Goal: Transaction & Acquisition: Purchase product/service

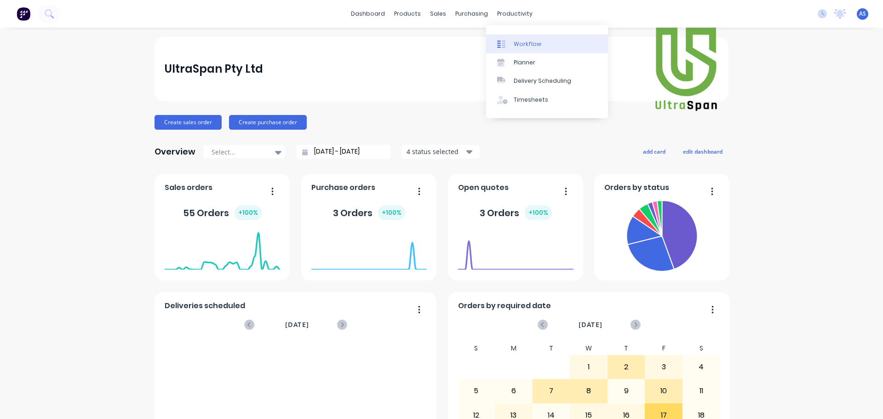
click at [515, 45] on div "Workflow" at bounding box center [528, 44] width 28 height 8
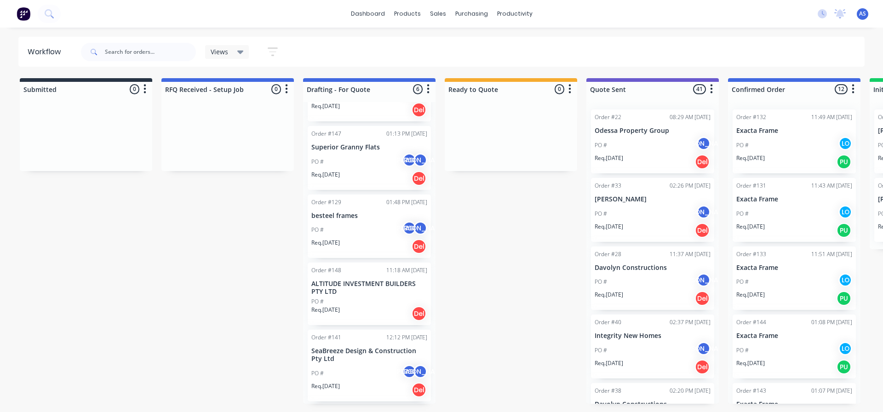
scroll to position [92, 0]
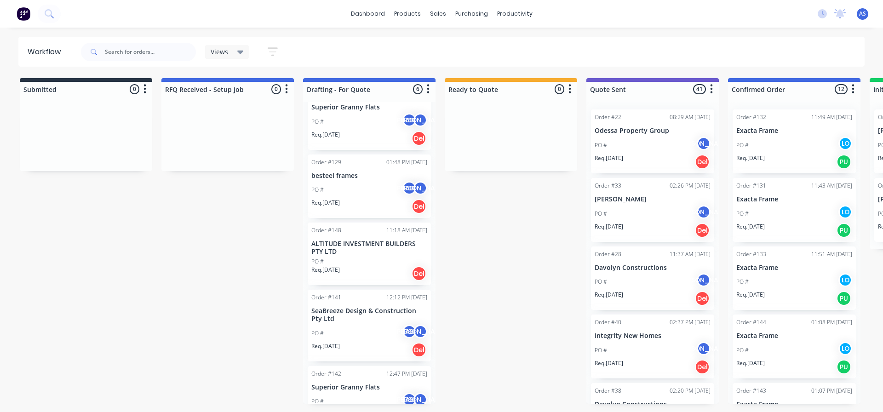
click at [358, 332] on div "PO # AS JO" at bounding box center [369, 333] width 116 height 17
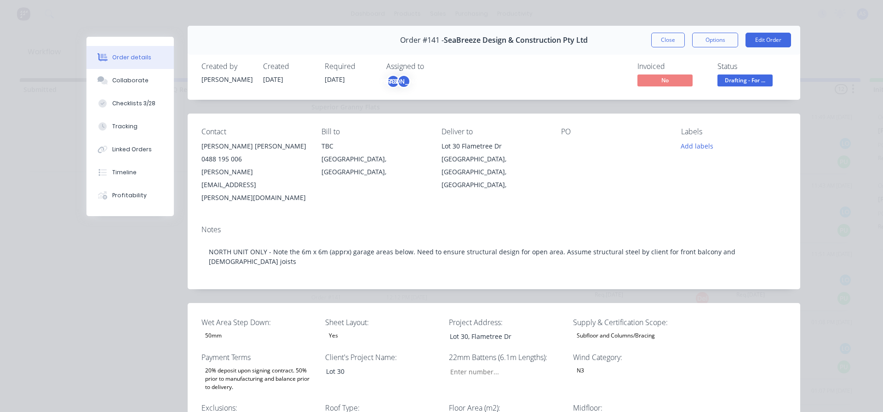
scroll to position [0, 0]
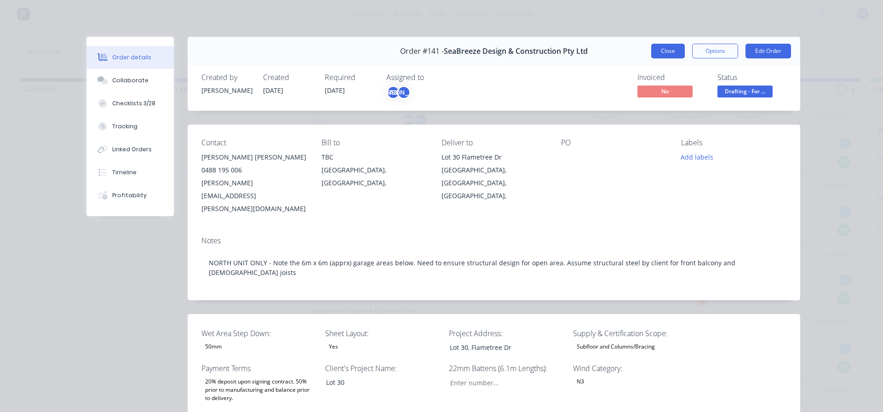
click at [667, 47] on button "Close" at bounding box center [668, 51] width 34 height 15
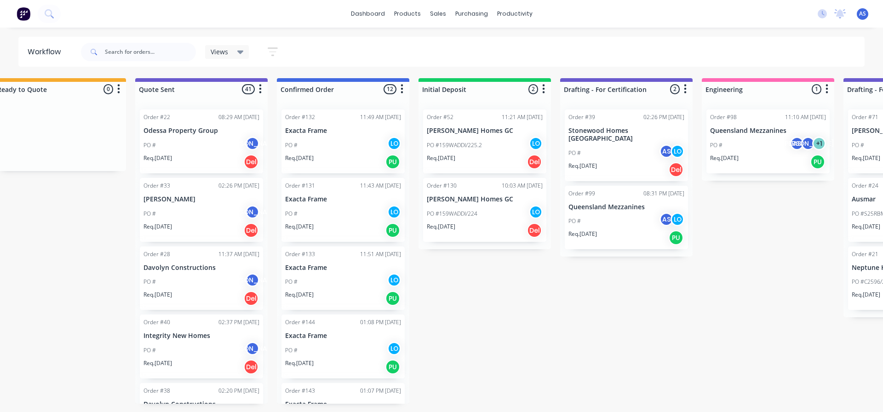
scroll to position [0, 466]
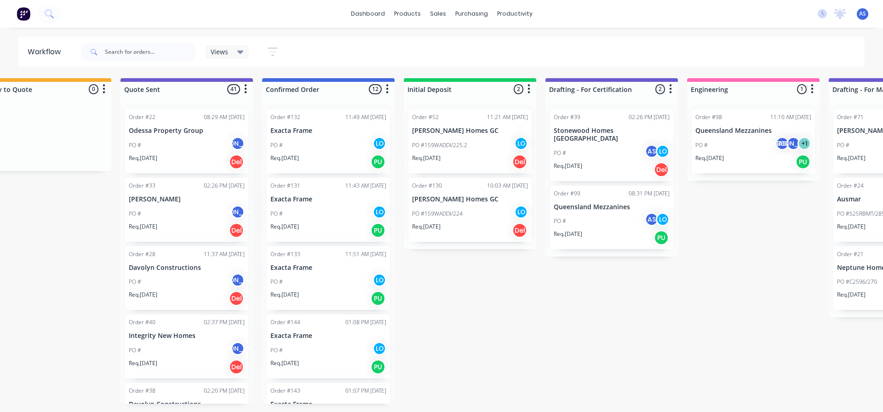
click at [735, 141] on div "PO # AS JO + 1" at bounding box center [753, 145] width 116 height 17
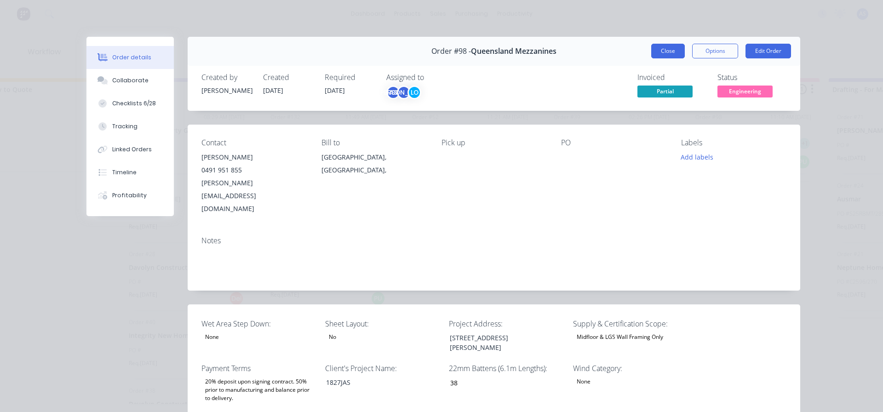
click at [666, 45] on button "Close" at bounding box center [668, 51] width 34 height 15
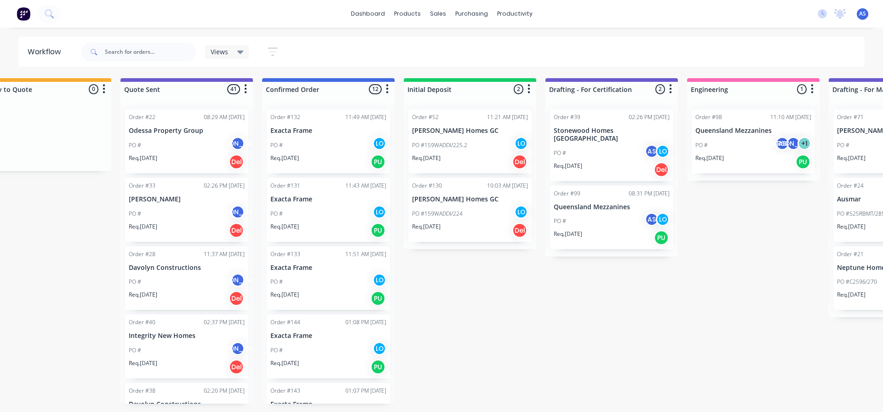
click at [715, 270] on div "Submitted 0 Sort By Created date Required date Order number Customer name Most …" at bounding box center [693, 241] width 2333 height 326
click at [715, 138] on div "PO # AS JO + 1" at bounding box center [753, 145] width 116 height 17
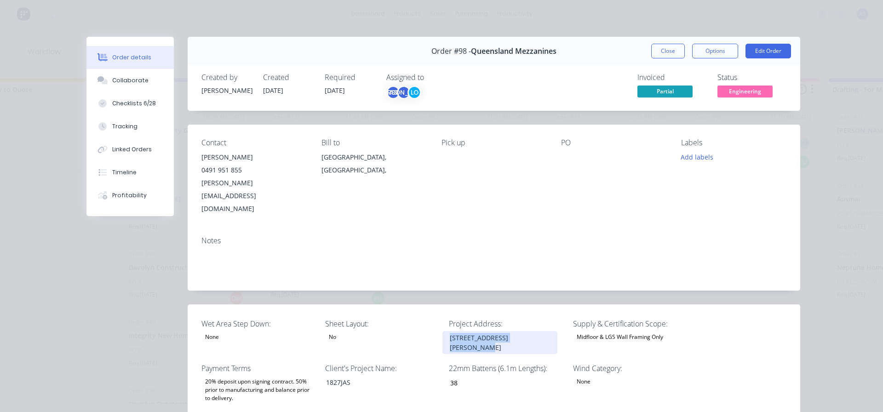
drag, startPoint x: 444, startPoint y: 311, endPoint x: 557, endPoint y: 316, distance: 113.2
click at [557, 331] on div "[STREET_ADDRESS][PERSON_NAME]" at bounding box center [502, 342] width 121 height 23
copy div "[STREET_ADDRESS][PERSON_NAME]"
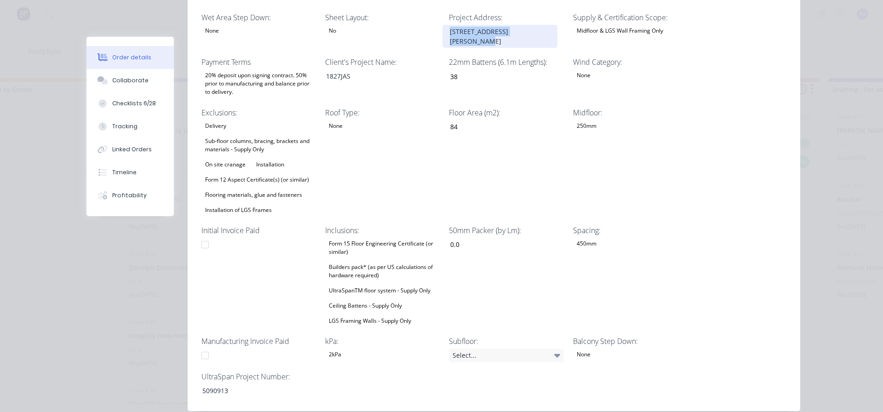
scroll to position [322, 0]
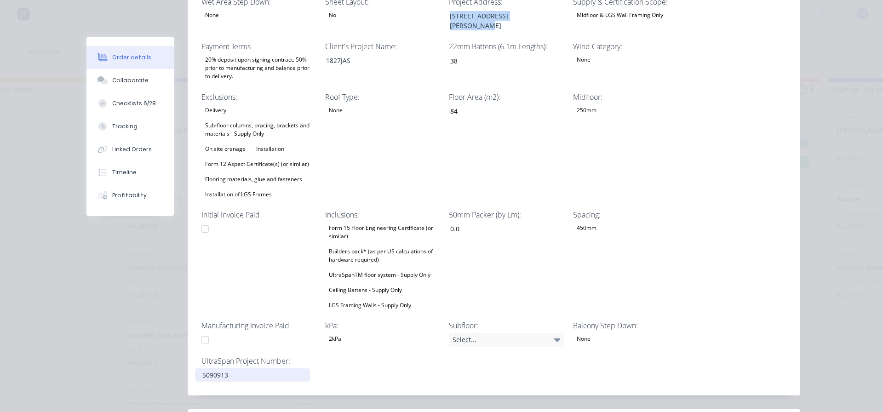
click at [216, 368] on div "5090913" at bounding box center [252, 374] width 115 height 13
copy div "5090913"
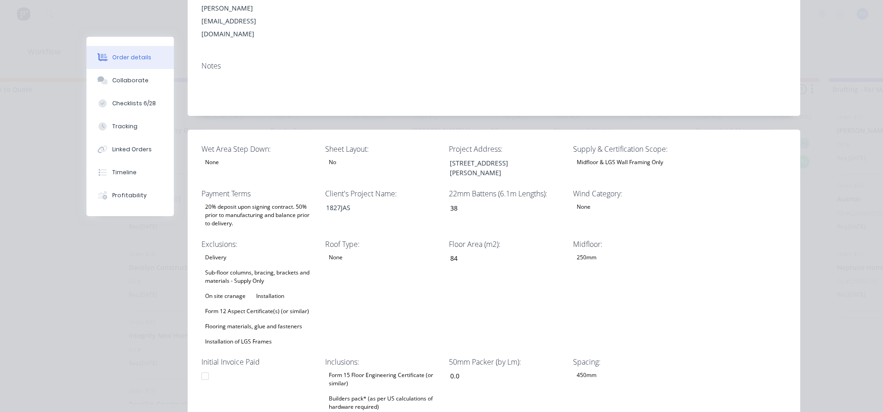
scroll to position [0, 0]
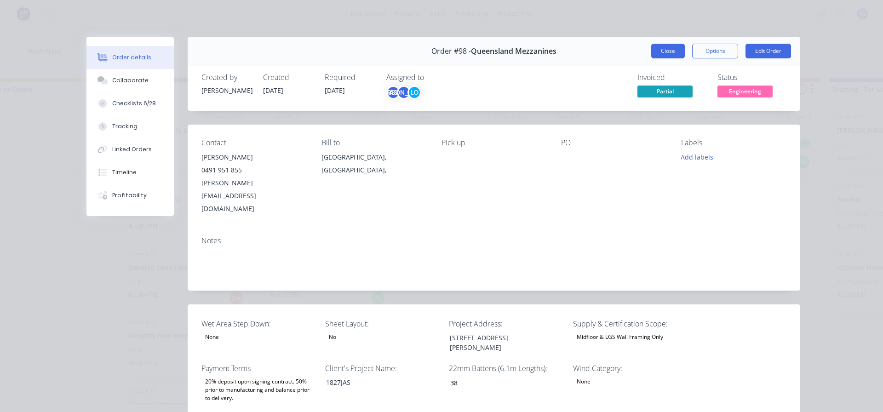
click at [673, 45] on button "Close" at bounding box center [668, 51] width 34 height 15
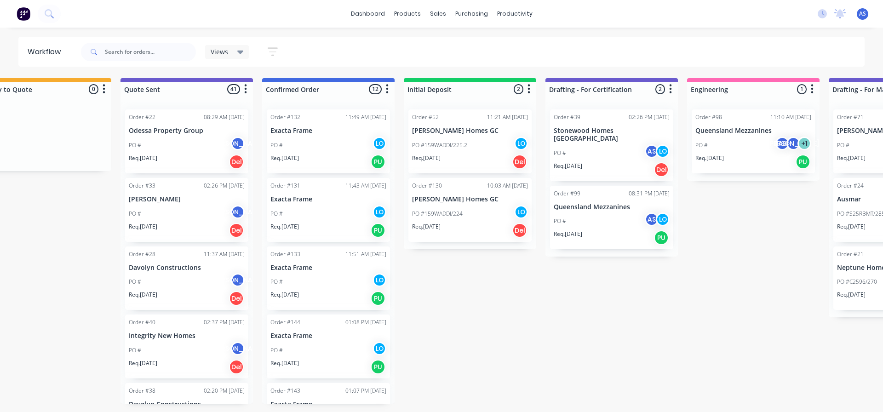
click at [732, 144] on div "PO # AS JO + 1" at bounding box center [753, 145] width 116 height 17
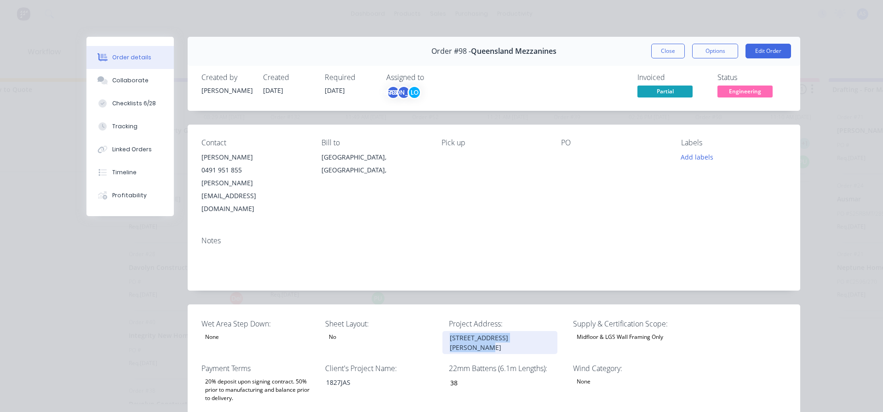
drag, startPoint x: 547, startPoint y: 310, endPoint x: 395, endPoint y: 307, distance: 151.8
copy div "[STREET_ADDRESS][PERSON_NAME]"
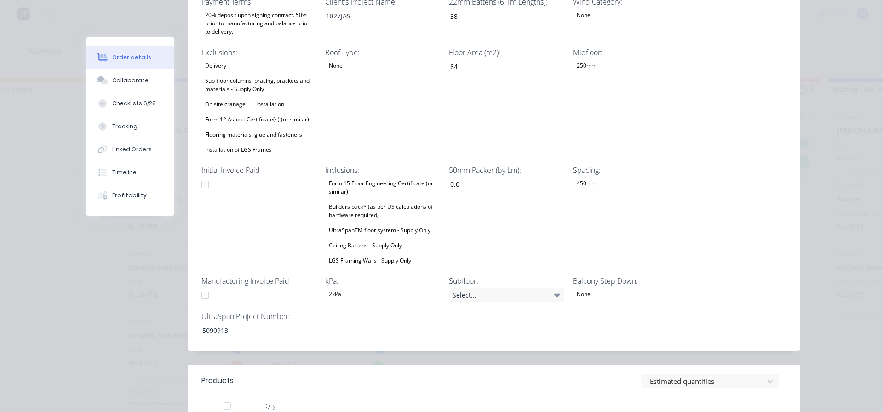
scroll to position [368, 0]
click at [206, 322] on div "5090913" at bounding box center [252, 328] width 115 height 13
copy div "5090913"
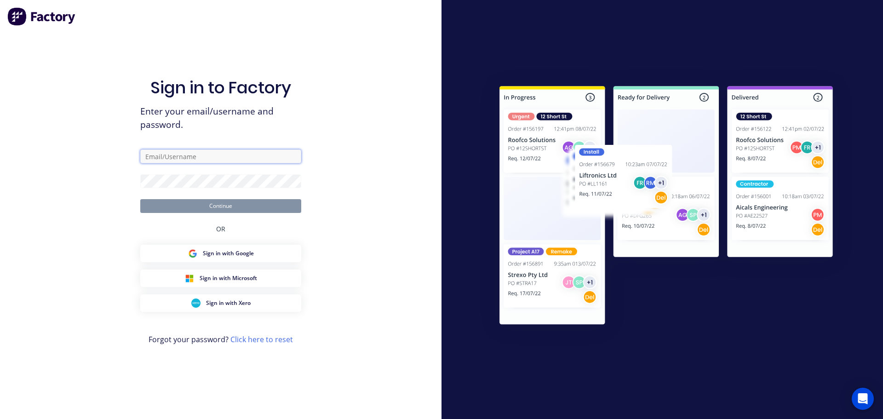
type input "support@ultraspan.au"
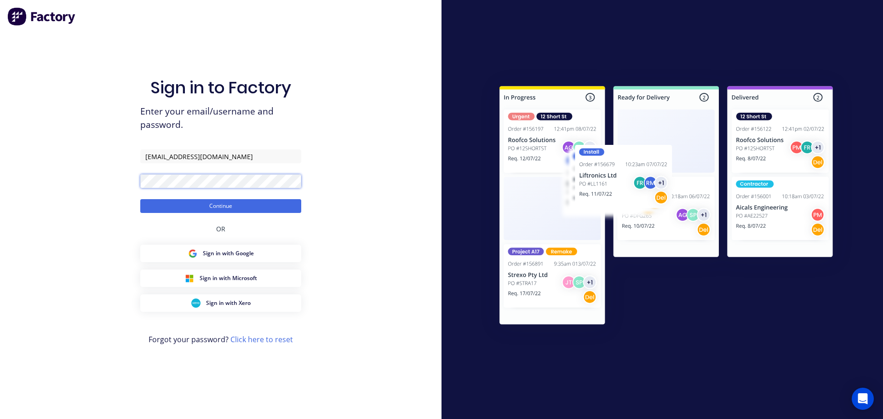
click at [140, 199] on button "Continue" at bounding box center [220, 206] width 161 height 14
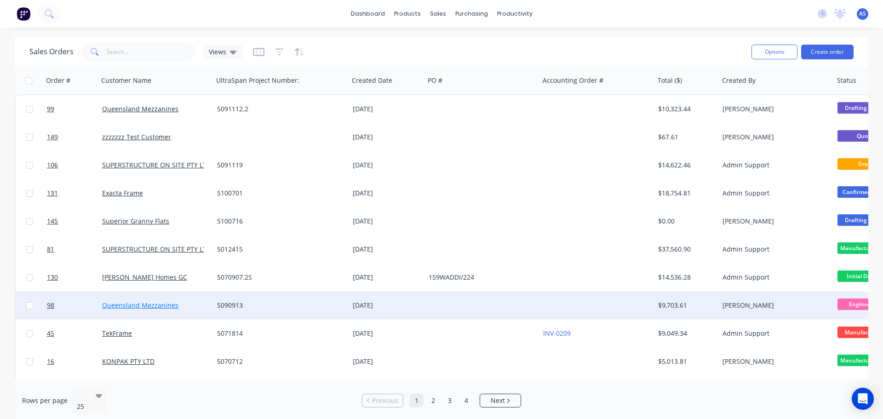
click at [132, 302] on link "Queensland Mezzanines" at bounding box center [140, 305] width 76 height 9
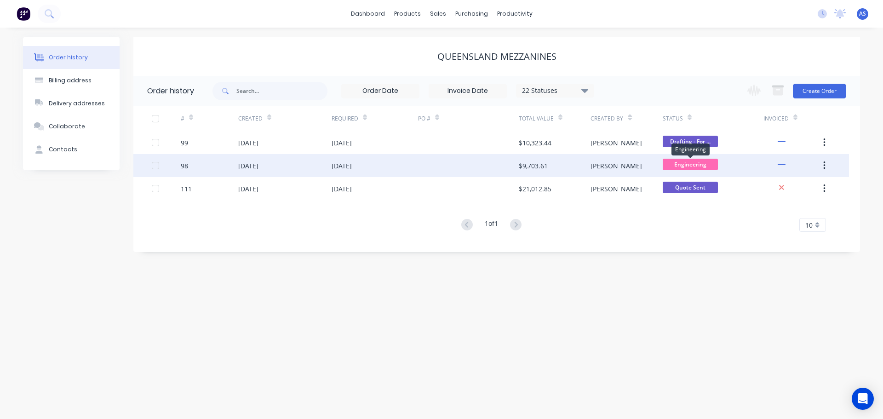
click at [678, 166] on span "Engineering" at bounding box center [690, 164] width 55 height 11
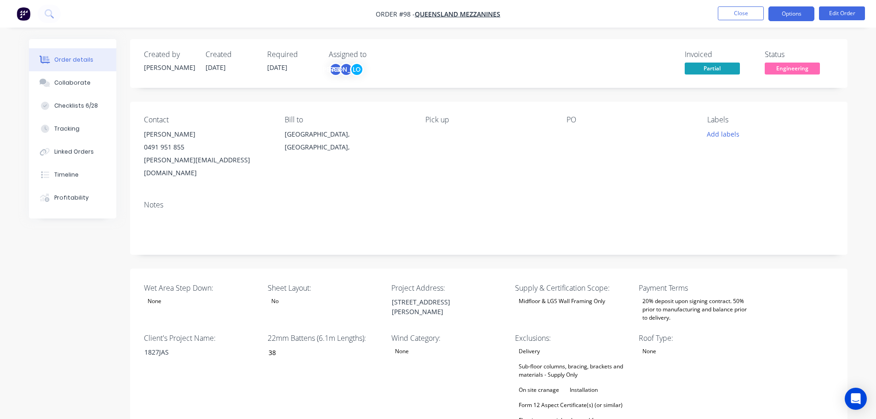
click at [778, 17] on button "Options" at bounding box center [791, 13] width 46 height 15
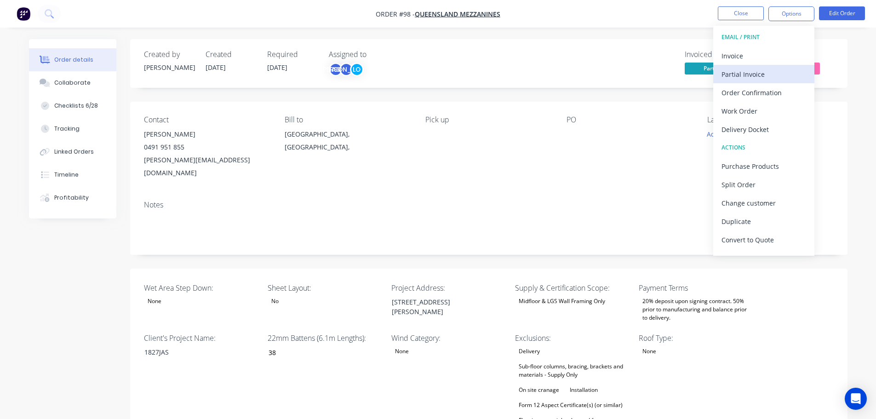
click at [760, 68] on div "Partial Invoice" at bounding box center [763, 74] width 85 height 13
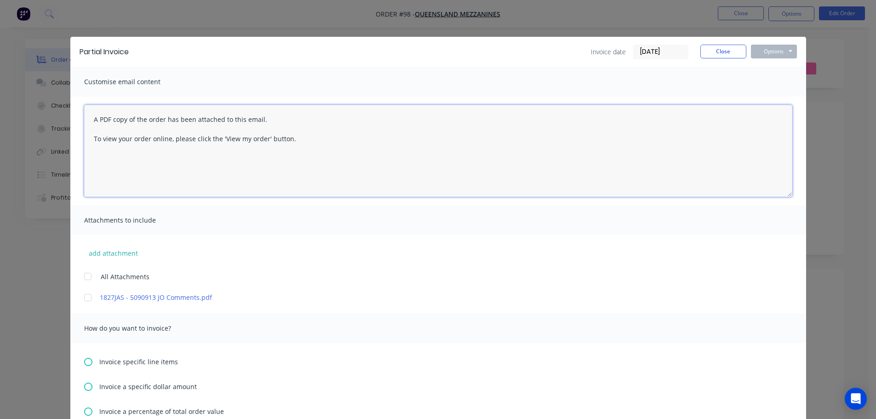
drag, startPoint x: 87, startPoint y: 114, endPoint x: 318, endPoint y: 193, distance: 244.6
click at [318, 193] on textarea "A PDF copy of the order has been attached to this email. To view your order onl…" at bounding box center [438, 151] width 708 height 92
paste textarea "Hi, Here's invoice INV-0219 regarding the pre-manufacturing deposit of your flo…"
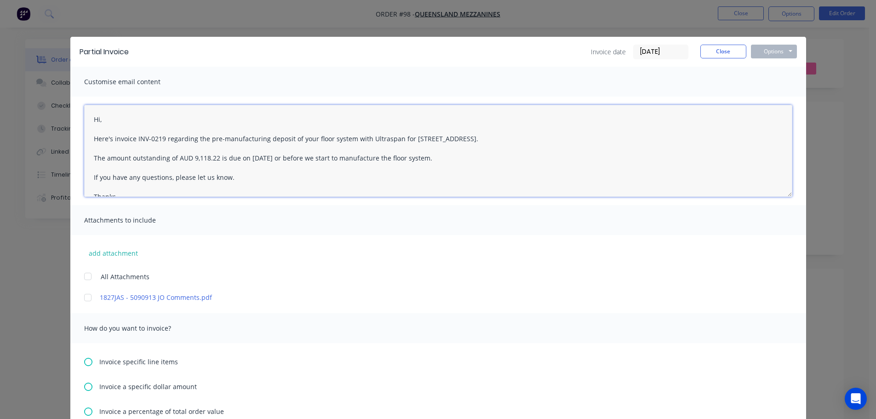
click at [160, 133] on textarea "Hi, Here's invoice INV-0219 regarding the pre-manufacturing deposit of your flo…" at bounding box center [438, 151] width 708 height 92
drag, startPoint x: 160, startPoint y: 142, endPoint x: 137, endPoint y: 139, distance: 23.2
click at [137, 139] on textarea "Hi, Here's invoice INV-0219 regarding the pre-manufacturing deposit of your flo…" at bounding box center [438, 151] width 708 height 92
type textarea "Hi, Here's invoice regarding the pre-manufacturing deposit of your floor system…"
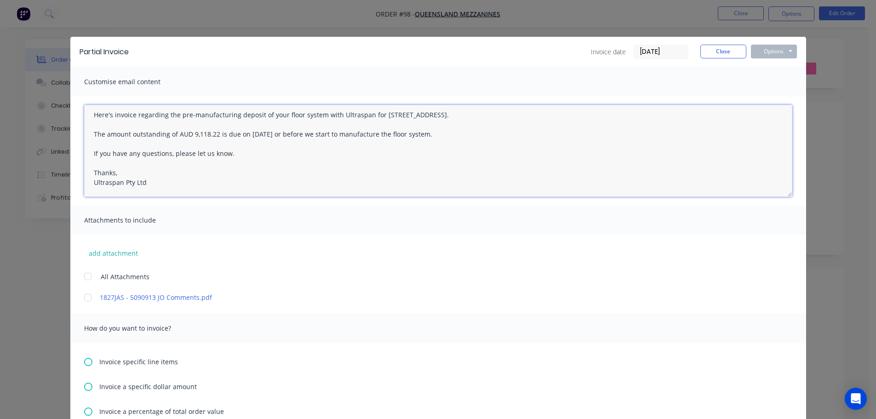
drag, startPoint x: 86, startPoint y: 117, endPoint x: 154, endPoint y: 231, distance: 132.3
click at [154, 231] on div "Customise email content Hi, Here's invoice regarding the pre-manufacturing depo…" at bounding box center [438, 268] width 736 height 403
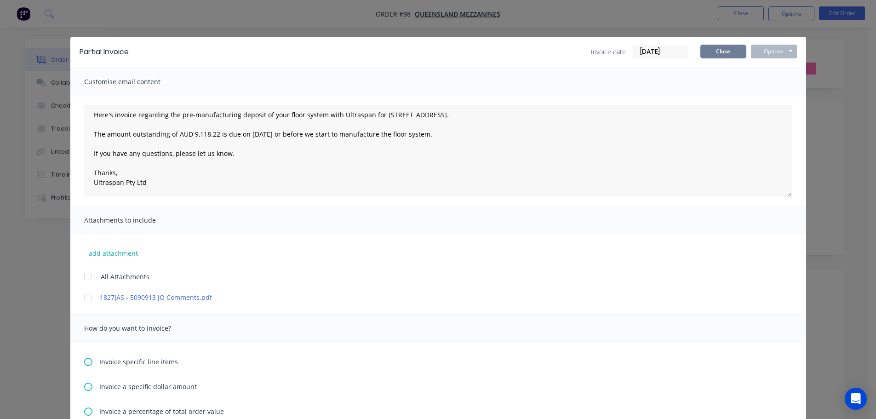
click at [709, 52] on button "Close" at bounding box center [723, 52] width 46 height 14
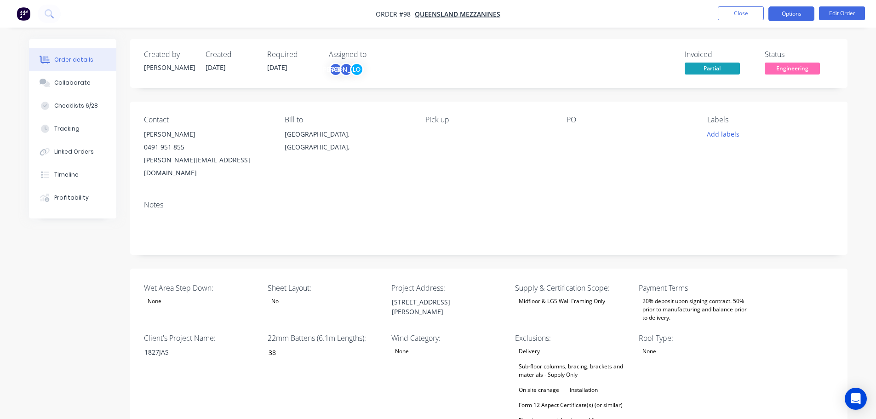
click at [794, 16] on button "Options" at bounding box center [791, 13] width 46 height 15
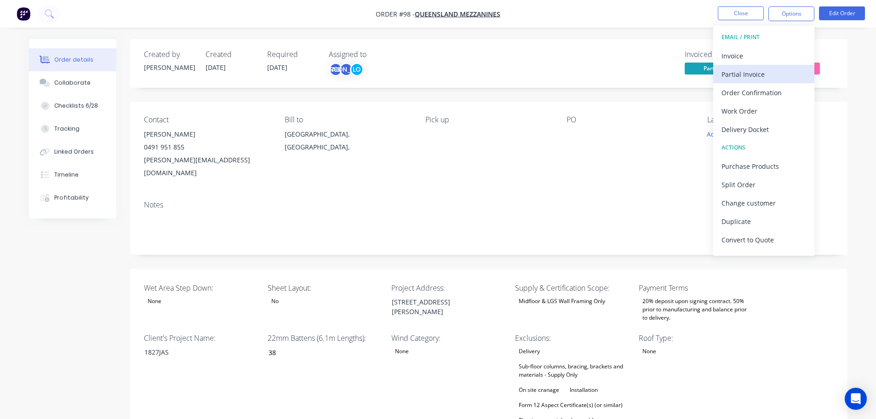
click at [741, 73] on div "Partial Invoice" at bounding box center [763, 74] width 85 height 13
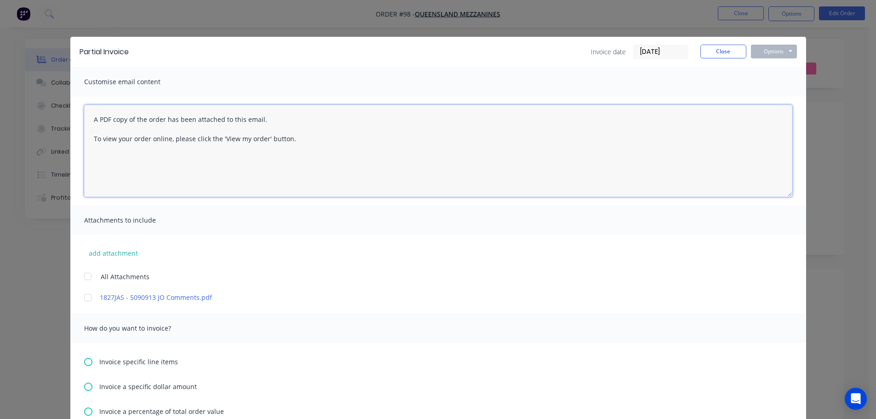
drag, startPoint x: 91, startPoint y: 115, endPoint x: 362, endPoint y: 201, distance: 284.9
click at [362, 201] on div "A PDF copy of the order has been attached to this email. To view your order onl…" at bounding box center [438, 151] width 736 height 109
paste textarea "Hi, Here's invoice regarding the pre-manufacturing deposit of your floor system…"
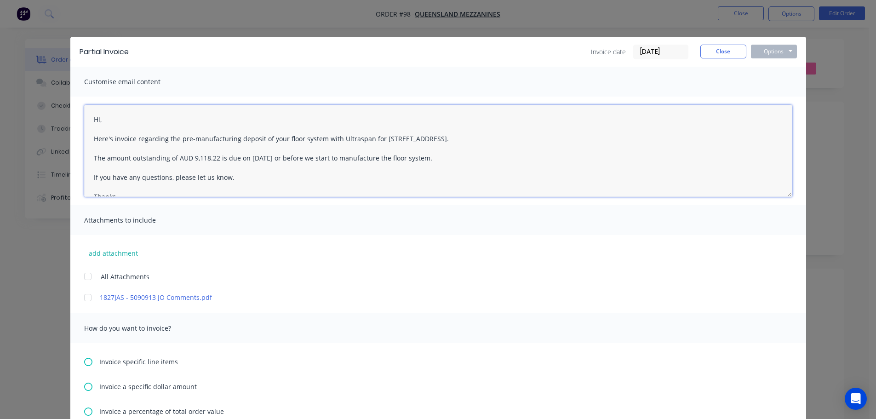
scroll to position [14, 0]
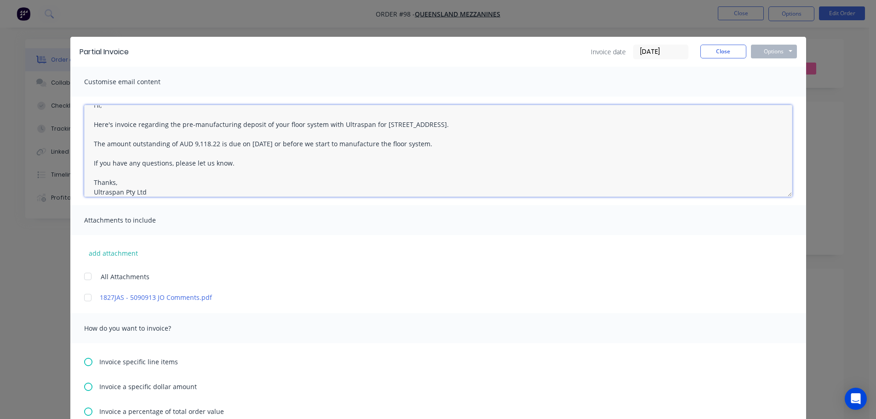
drag, startPoint x: 375, startPoint y: 125, endPoint x: 495, endPoint y: 122, distance: 119.6
click at [495, 122] on textarea "Hi, Here's invoice regarding the pre-manufacturing deposit of your floor system…" at bounding box center [438, 151] width 708 height 92
paste textarea "[STREET_ADDRESS][PERSON_NAME]"
click at [479, 125] on textarea "Hi, Here's invoice regarding the pre-manufacturing deposit of your floor system…" at bounding box center [438, 151] width 708 height 92
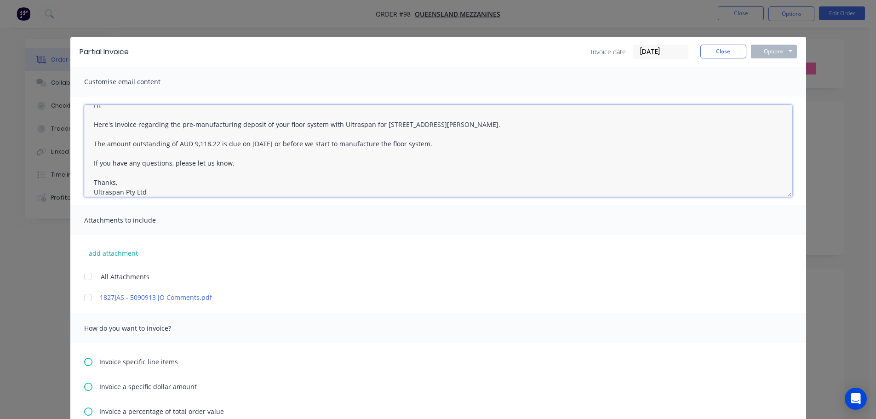
paste textarea "90913"
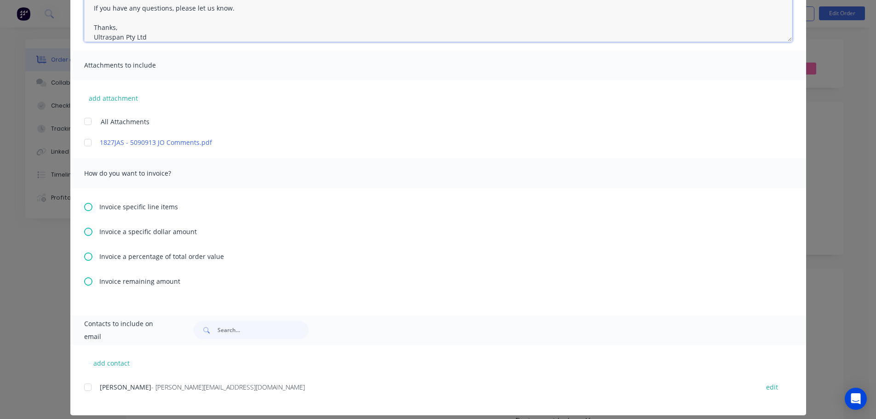
scroll to position [164, 0]
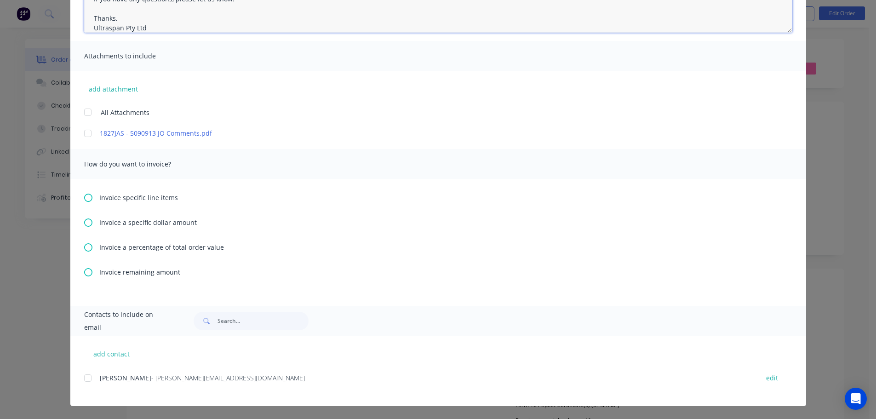
type textarea "Hi, Here's invoice regarding the pre-manufacturing deposit of your floor system…"
click at [85, 246] on icon at bounding box center [88, 247] width 8 height 8
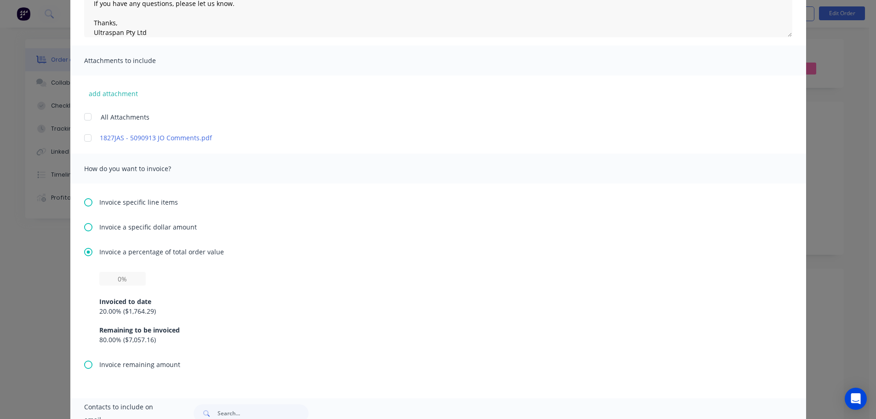
scroll to position [230, 0]
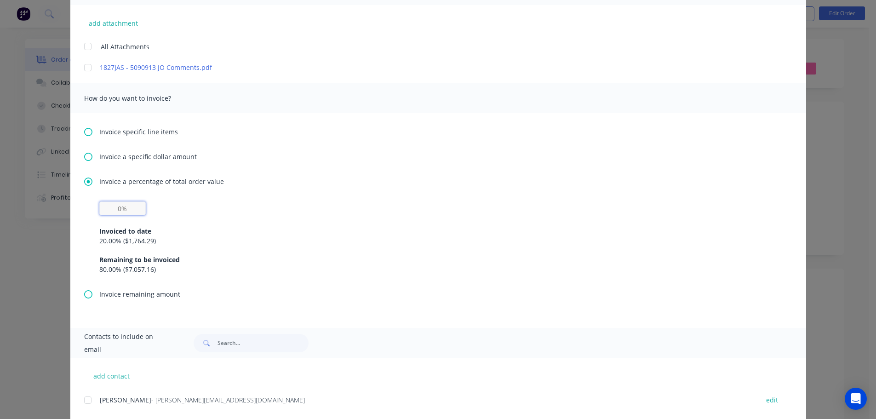
click at [111, 214] on input "text" at bounding box center [122, 208] width 46 height 14
type input "50%"
click at [212, 212] on div "50% Invoiced to date 20.00 % ( $1,764.29 ) Remaining to be invoiced 80.00 % ( $…" at bounding box center [438, 237] width 678 height 73
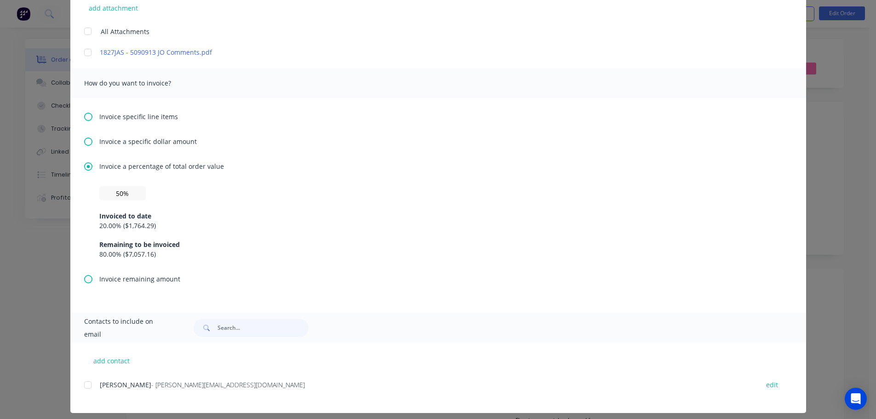
scroll to position [252, 0]
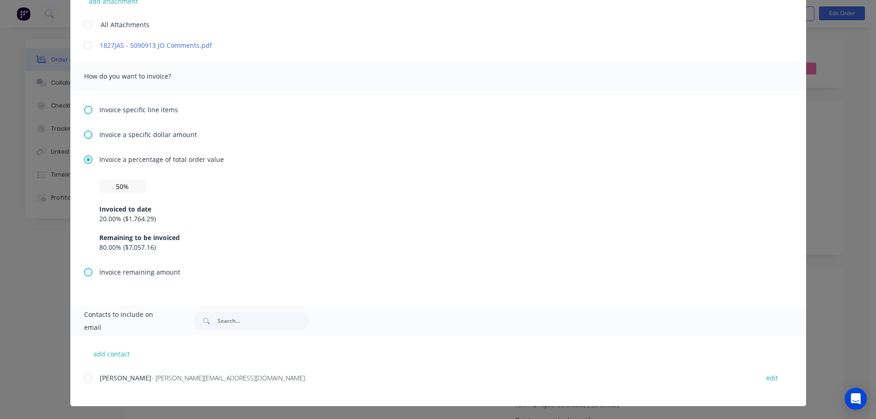
click at [87, 382] on div at bounding box center [88, 378] width 18 height 18
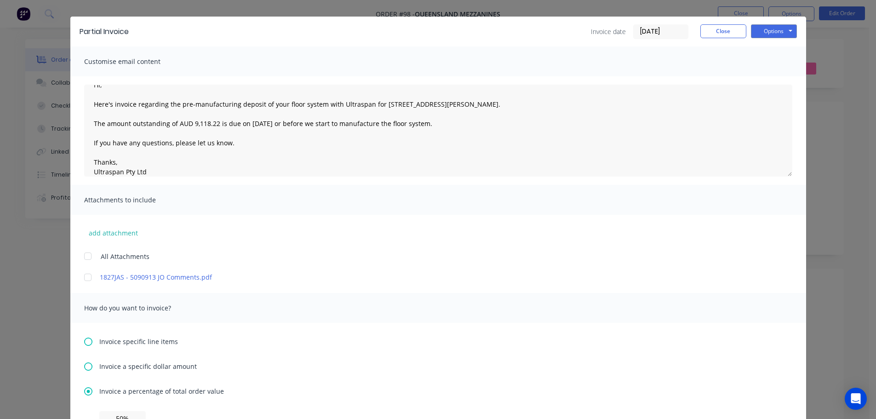
scroll to position [0, 0]
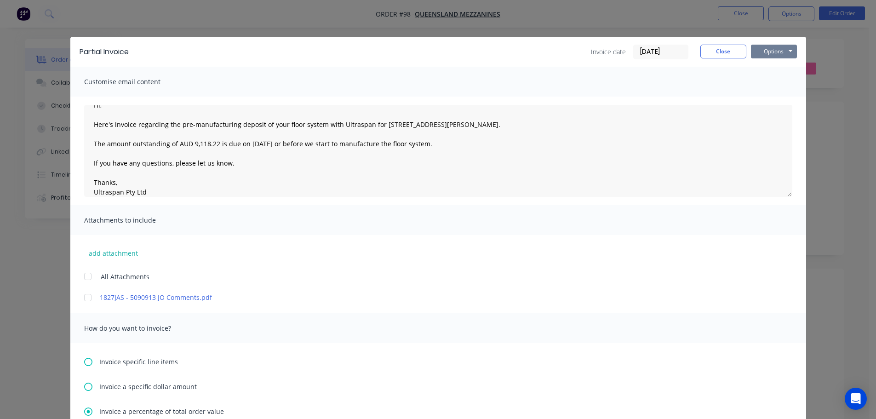
click at [769, 58] on button "Options" at bounding box center [774, 52] width 46 height 14
click at [768, 69] on button "Preview" at bounding box center [780, 67] width 59 height 15
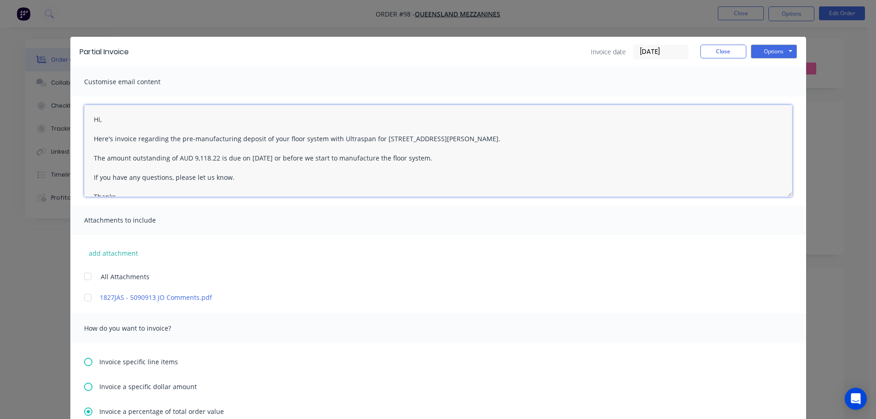
drag, startPoint x: 190, startPoint y: 157, endPoint x: 213, endPoint y: 160, distance: 23.6
click at [213, 160] on textarea "Hi, Here's invoice regarding the pre-manufacturing deposit of your floor system…" at bounding box center [438, 151] width 708 height 92
paste textarea "4,851.81"
click at [250, 157] on textarea "Hi, Here's invoice regarding the pre-manufacturing deposit of your floor system…" at bounding box center [438, 151] width 708 height 92
type textarea "Hi, Here's invoice regarding the pre-manufacturing deposit of your floor system…"
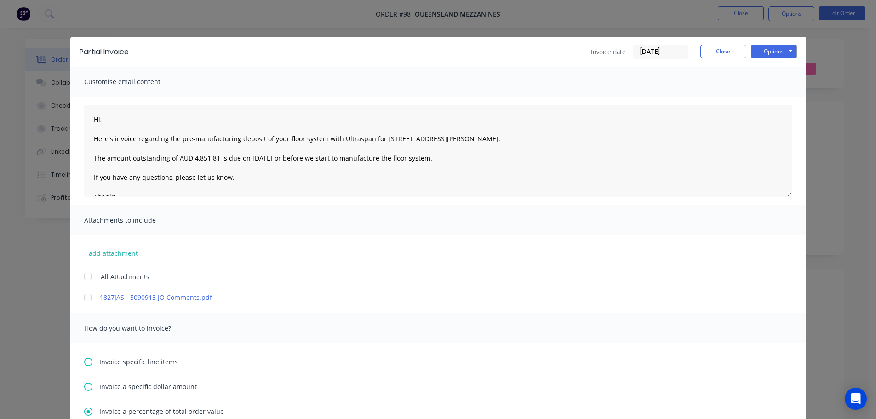
click at [231, 218] on div "Attachments to include" at bounding box center [438, 220] width 736 height 30
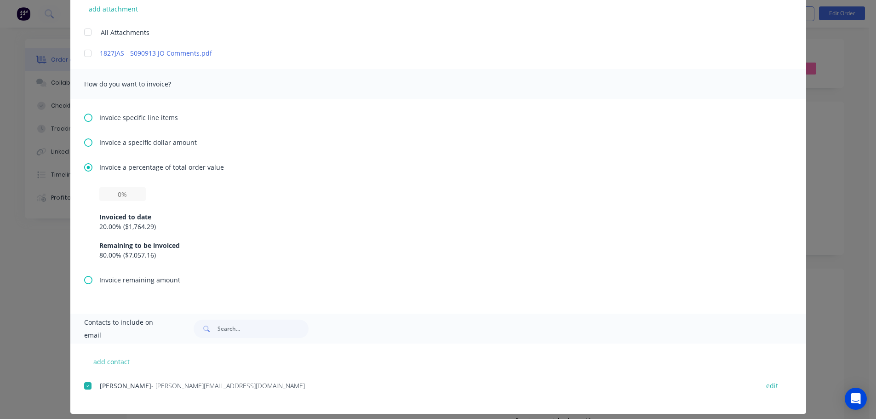
scroll to position [252, 0]
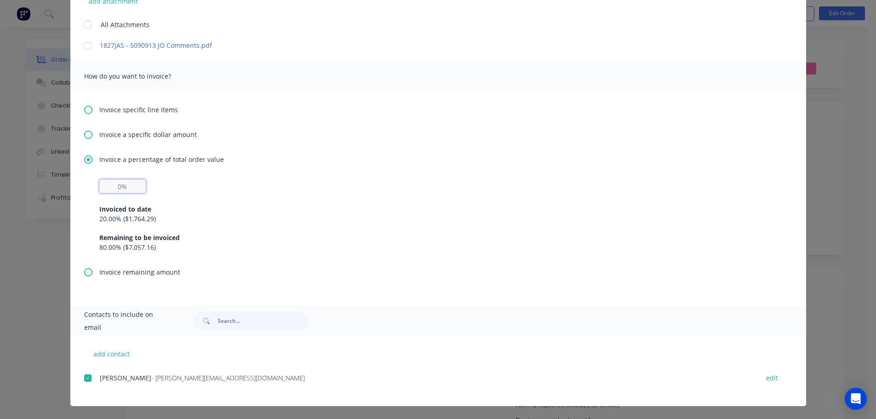
click at [118, 190] on input "text" at bounding box center [122, 186] width 46 height 14
type input "50%"
click at [274, 216] on div "20.00 % ( $1,764.29 )" at bounding box center [438, 219] width 678 height 10
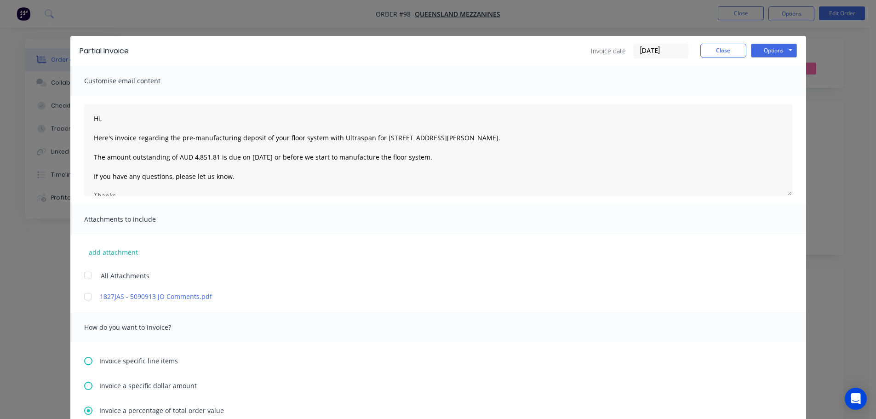
scroll to position [0, 0]
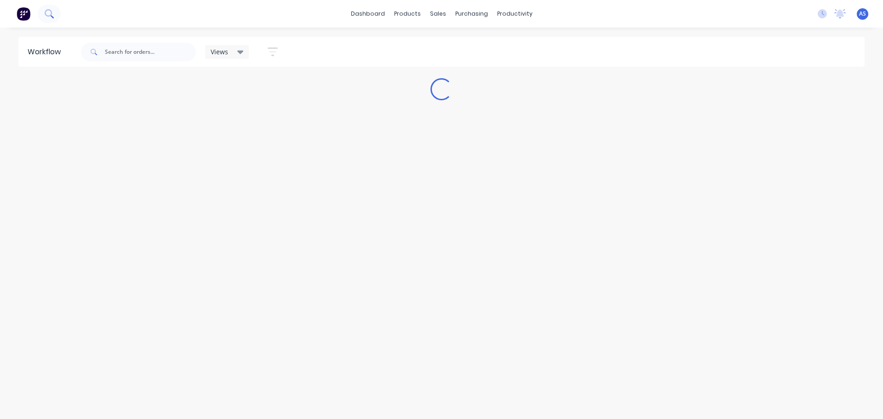
click at [44, 12] on button at bounding box center [49, 14] width 23 height 18
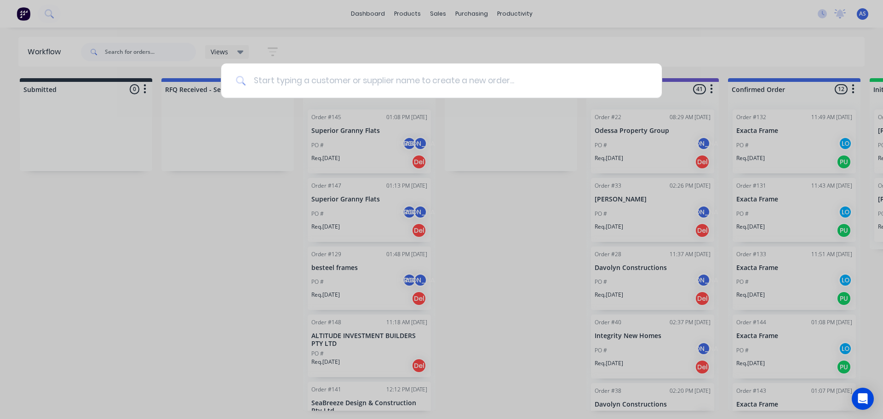
click at [311, 84] on input at bounding box center [446, 80] width 401 height 34
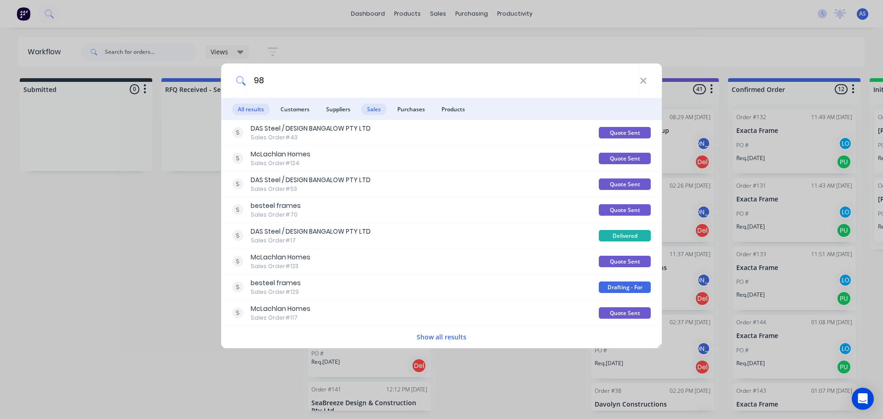
type input "98"
click at [383, 110] on span "Sales" at bounding box center [373, 108] width 25 height 11
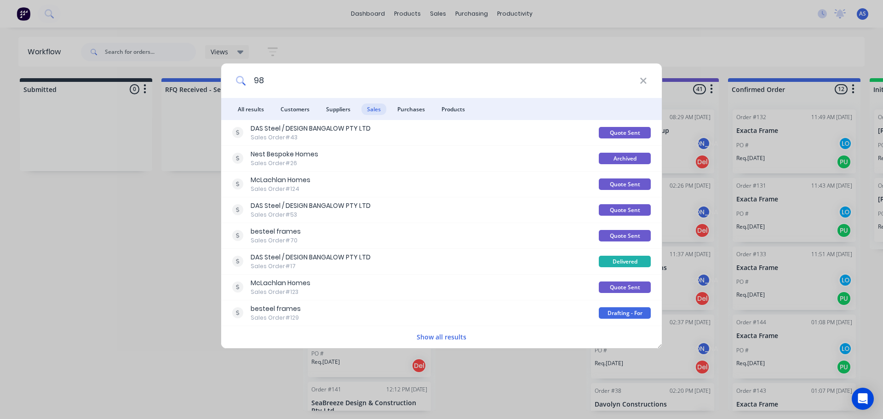
drag, startPoint x: 279, startPoint y: 87, endPoint x: 210, endPoint y: 89, distance: 69.0
click at [210, 89] on div "98 All results Customers Suppliers Sales Purchases Products DAS Steel / DESIGN …" at bounding box center [441, 209] width 883 height 419
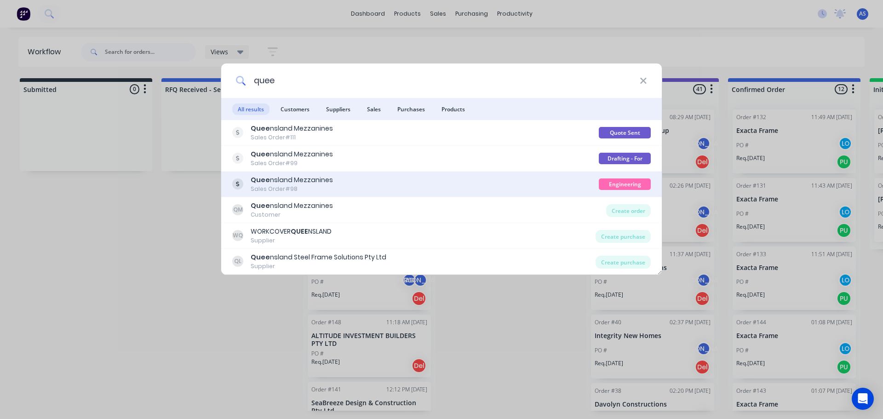
type input "quee"
click at [367, 191] on div "Quee nsland Mezzanines Sales Order #98" at bounding box center [415, 184] width 366 height 18
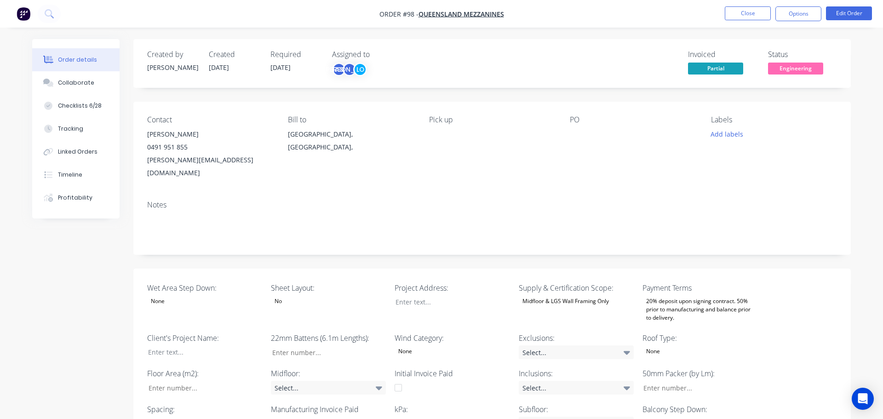
type input "38"
type input "84"
type input "0.0"
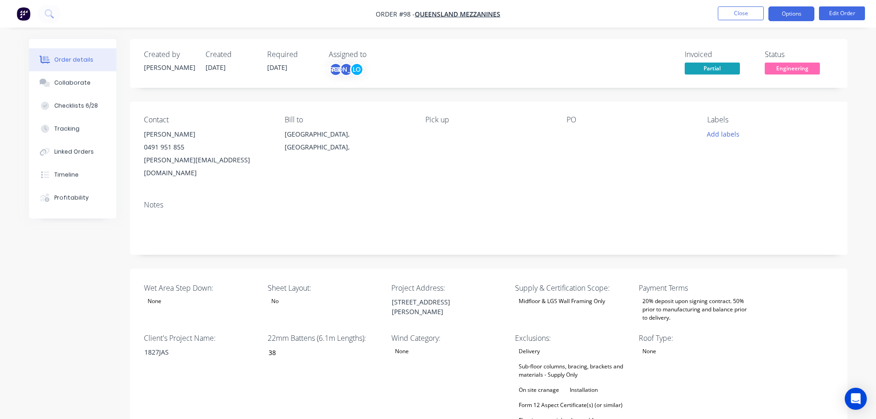
click at [798, 17] on button "Options" at bounding box center [791, 13] width 46 height 15
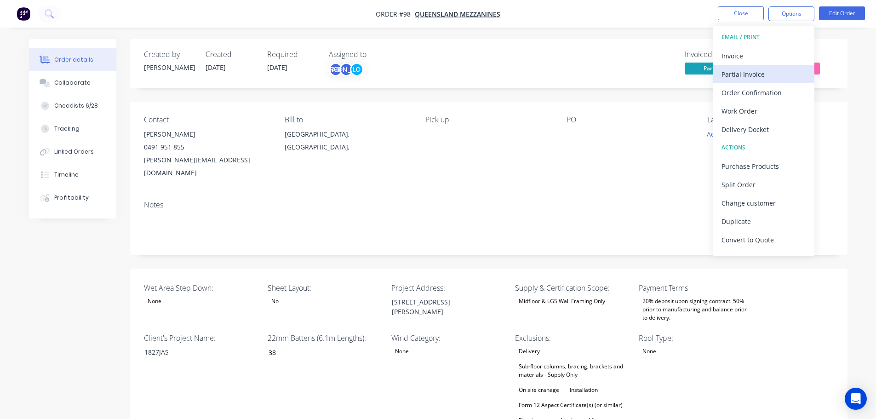
click at [759, 69] on div "Partial Invoice" at bounding box center [763, 74] width 85 height 13
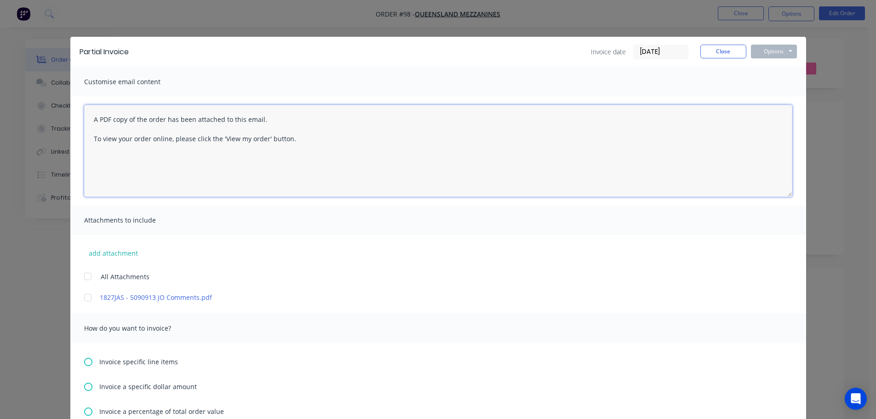
drag, startPoint x: 88, startPoint y: 116, endPoint x: 319, endPoint y: 179, distance: 238.7
click at [319, 179] on textarea "A PDF copy of the order has been attached to this email. To view your order onl…" at bounding box center [438, 151] width 708 height 92
paste textarea "Hi Meta Steel, Here's invoice regarding the pre-delivery of your floor system w…"
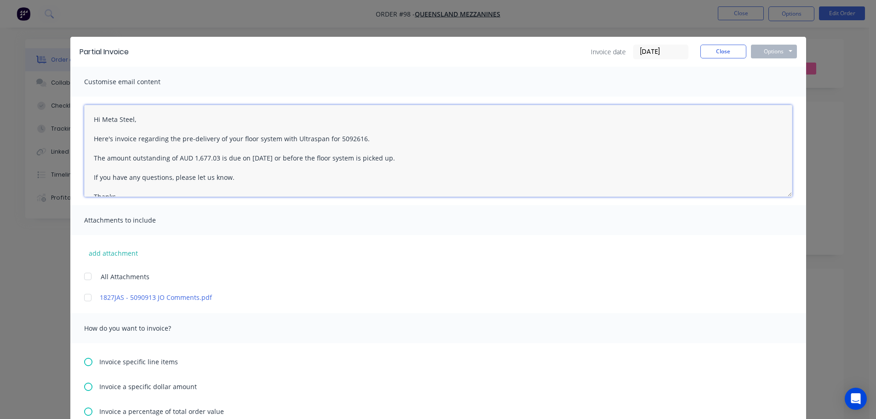
scroll to position [14, 0]
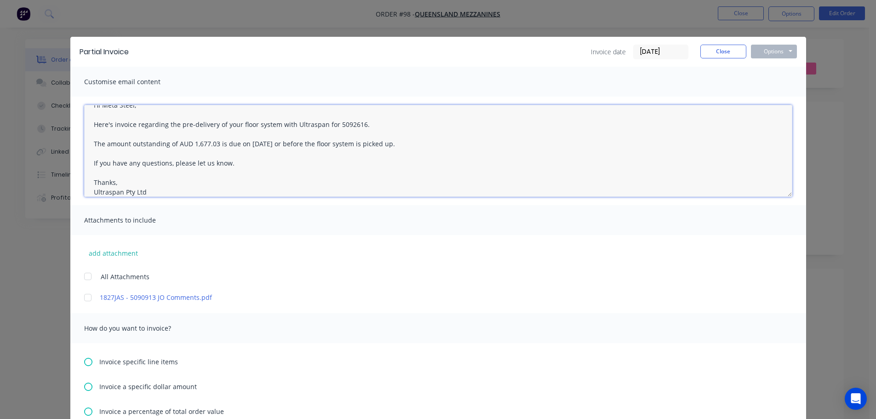
click at [327, 122] on textarea "Hi Meta Steel, Here's invoice regarding the pre-delivery of your floor system w…" at bounding box center [438, 151] width 708 height 92
paste textarea "[STREET_ADDRESS][PERSON_NAME]"
click at [435, 127] on textarea "Hi Meta Steel, Here's invoice regarding the pre-delivery of your floor system w…" at bounding box center [438, 151] width 708 height 92
paste textarea "0913"
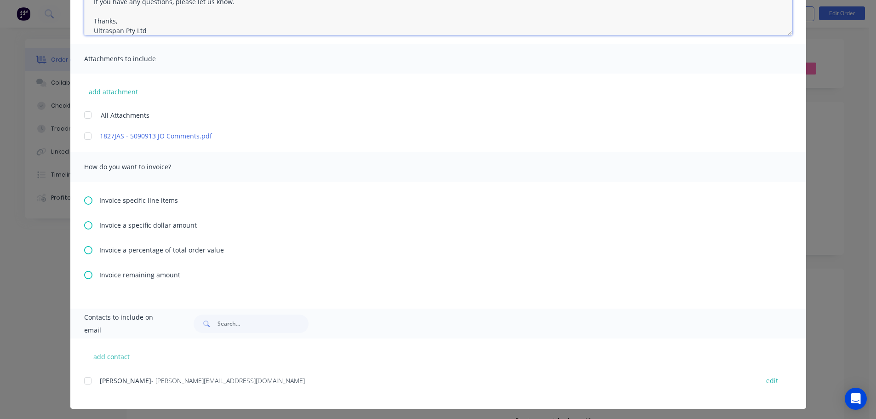
scroll to position [164, 0]
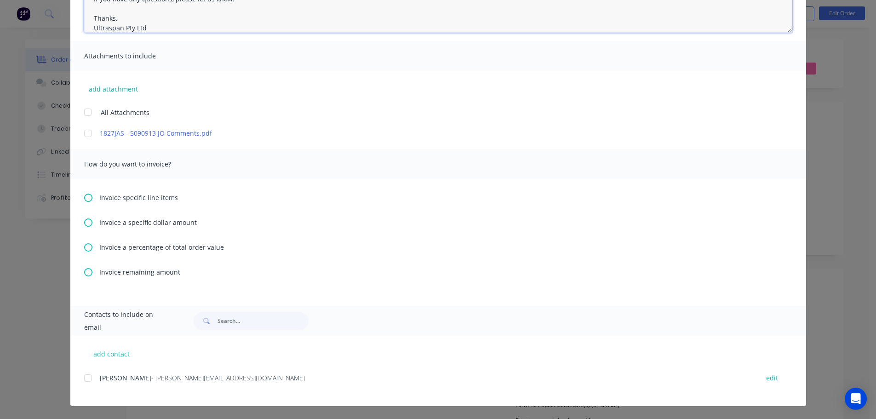
type textarea "Hi Meta Steel, Here's invoice regarding the pre-delivery of your floor system w…"
click at [84, 247] on icon at bounding box center [88, 247] width 8 height 8
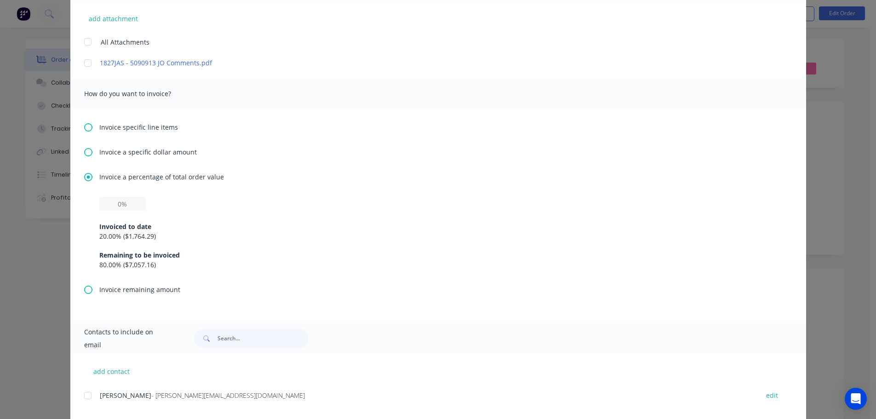
scroll to position [252, 0]
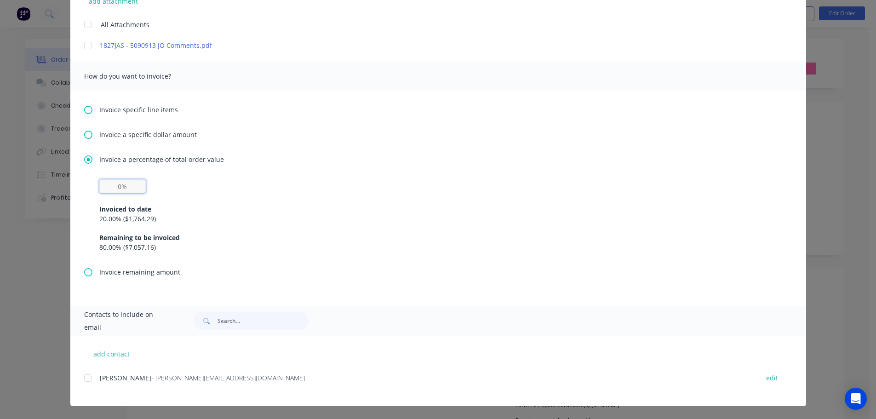
click at [114, 187] on input "text" at bounding box center [122, 186] width 46 height 14
type input "30%"
click at [299, 197] on div "Invoiced to date 20.00 % ( $1,764.29 ) Remaining to be invoiced 80.00 % ( $7,05…" at bounding box center [438, 222] width 678 height 59
click at [83, 377] on div at bounding box center [88, 378] width 18 height 18
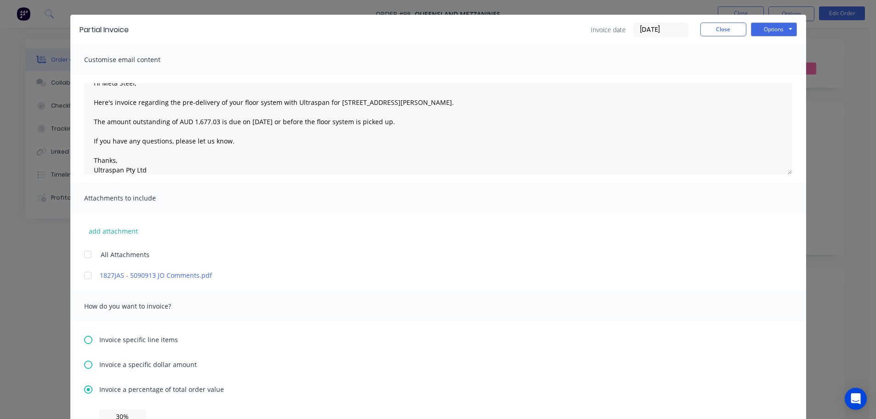
scroll to position [0, 0]
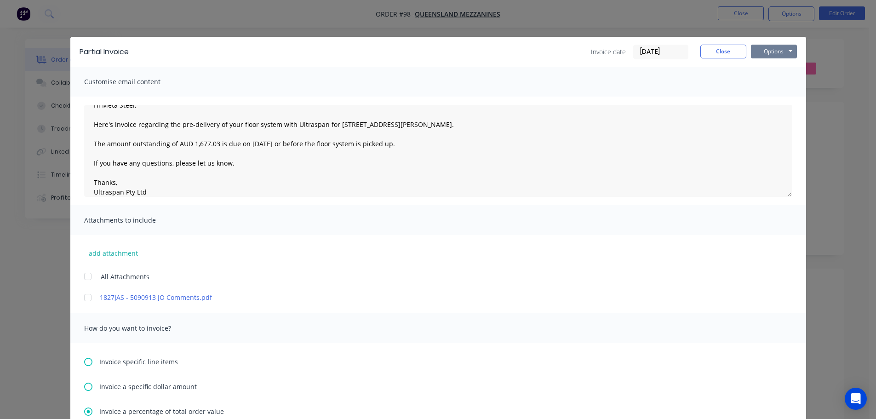
click at [780, 50] on button "Options" at bounding box center [774, 52] width 46 height 14
click at [772, 66] on button "Preview" at bounding box center [780, 67] width 59 height 15
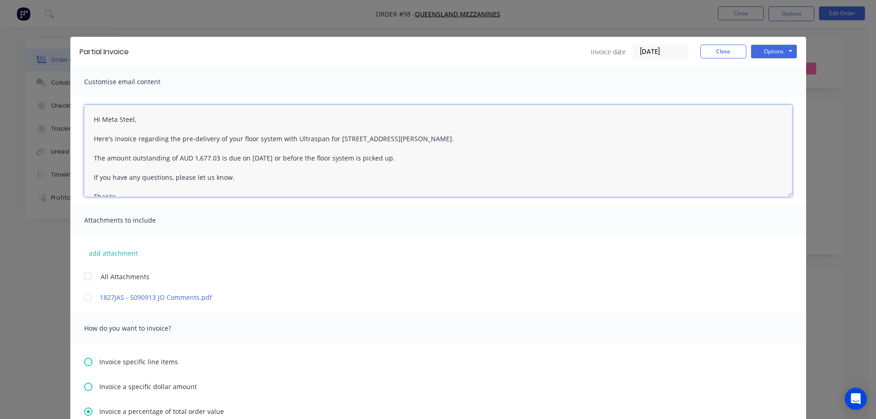
drag, startPoint x: 189, startPoint y: 159, endPoint x: 213, endPoint y: 155, distance: 24.7
click at [213, 155] on textarea "Hi Meta Steel, Here's invoice regarding the pre-delivery of your floor system w…" at bounding box center [438, 151] width 708 height 92
paste textarea "2,911.09"
click at [251, 160] on textarea "Hi Meta Steel, Here's invoice regarding the pre-delivery of your floor system w…" at bounding box center [438, 151] width 708 height 92
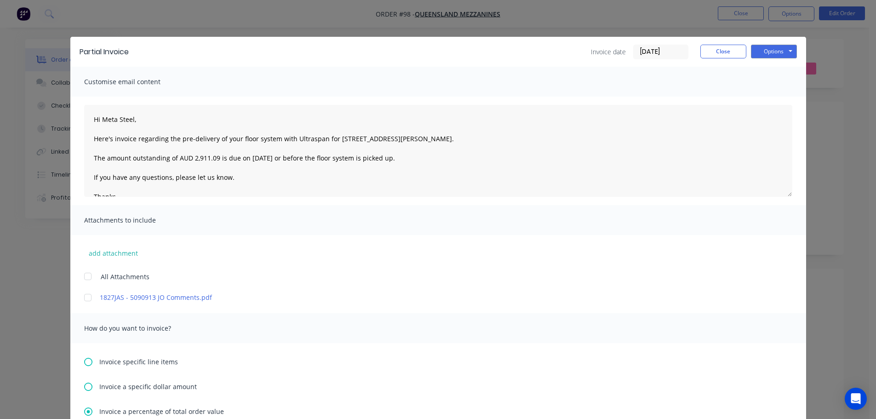
click at [249, 221] on div "Attachments to include" at bounding box center [438, 220] width 736 height 30
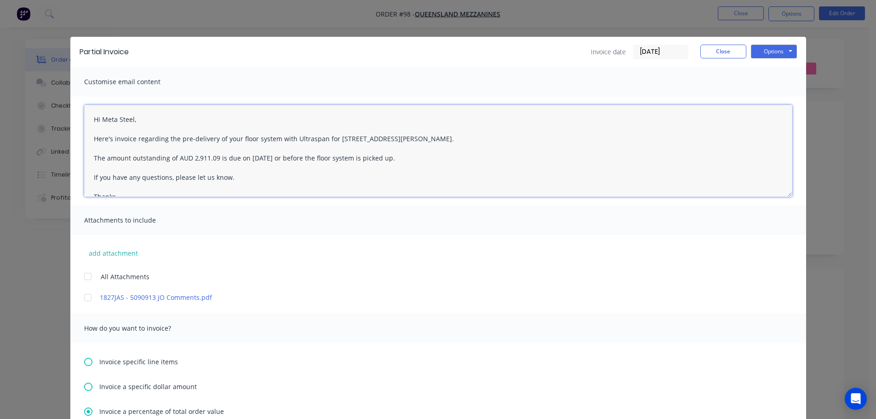
click at [131, 118] on textarea "Hi Meta Steel, Here's invoice regarding the pre-delivery of your floor system w…" at bounding box center [438, 151] width 708 height 92
click at [128, 118] on textarea "Hi Meta Steel, Here's invoice regarding the pre-delivery of your floor system w…" at bounding box center [438, 151] width 708 height 92
drag, startPoint x: 410, startPoint y: 160, endPoint x: 382, endPoint y: 158, distance: 28.1
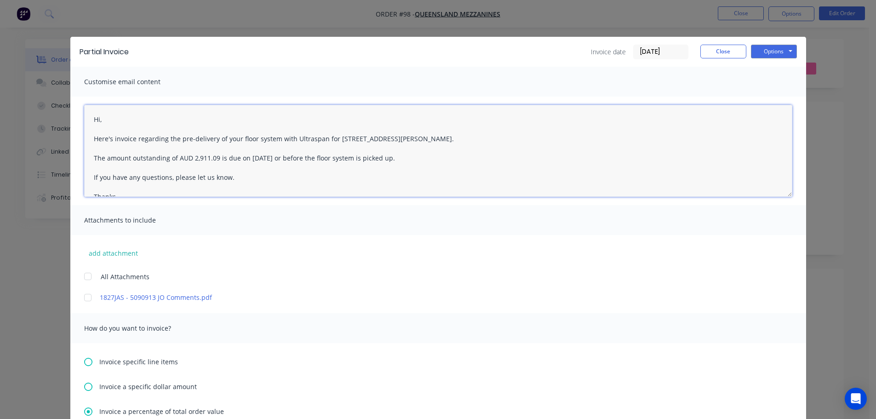
click at [382, 158] on textarea "Hi, Here's invoice regarding the pre-delivery of your floor system with Ultrasp…" at bounding box center [438, 151] width 708 height 92
type textarea "Hi, Here's invoice regarding the pre-delivery of your floor system with Ultrasp…"
